Goal: Task Accomplishment & Management: Manage account settings

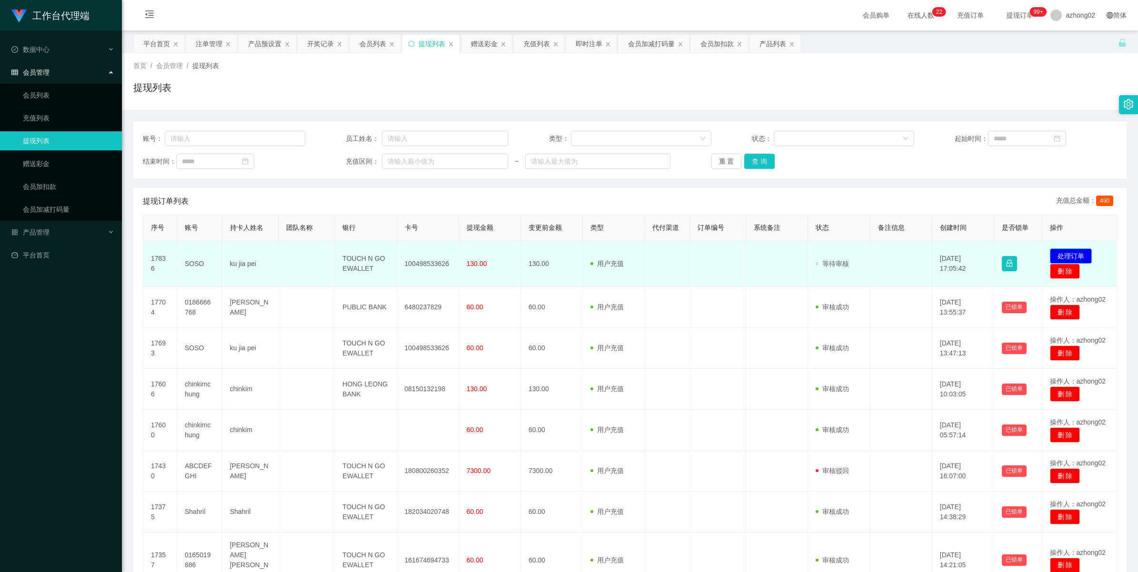
click at [1062, 258] on button "处理订单" at bounding box center [1070, 255] width 42 height 15
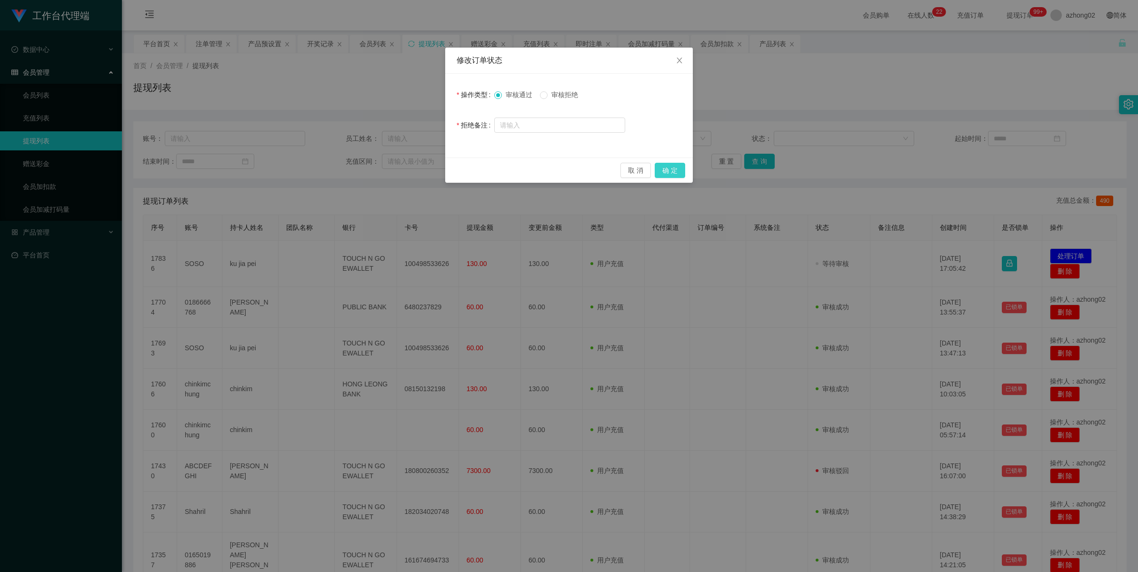
click at [675, 172] on button "确 定" at bounding box center [669, 170] width 30 height 15
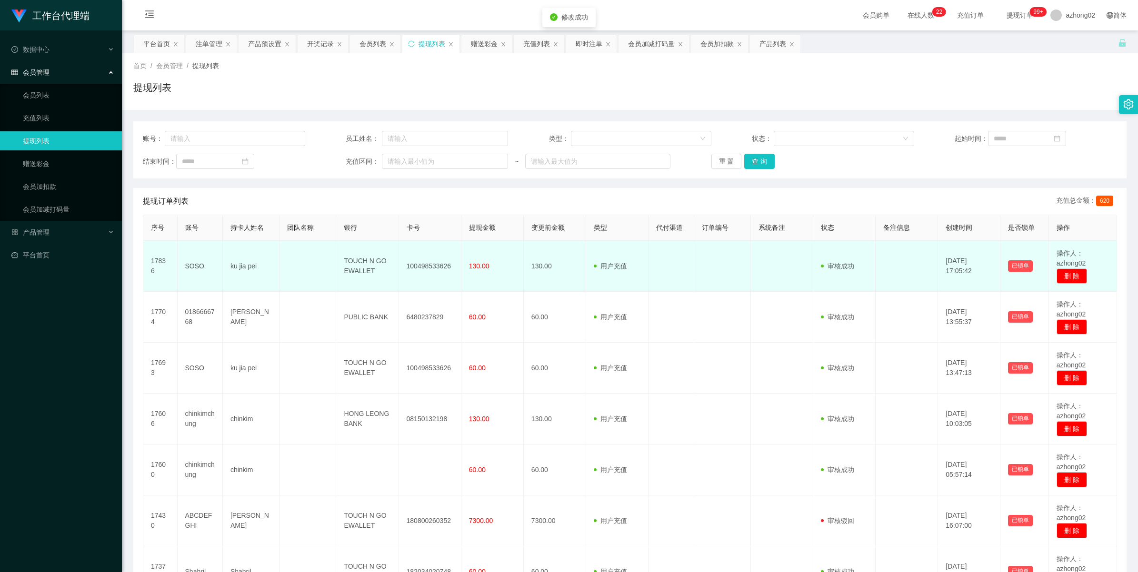
click at [430, 263] on td "100498533626" at bounding box center [430, 266] width 62 height 51
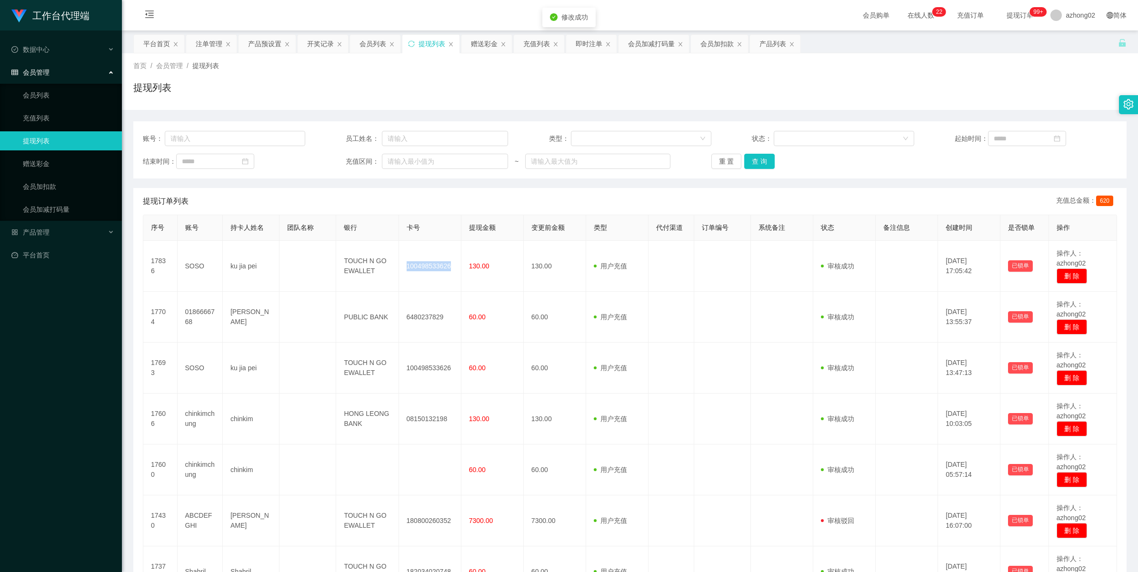
copy td "100498533626"
